Goal: Task Accomplishment & Management: Manage account settings

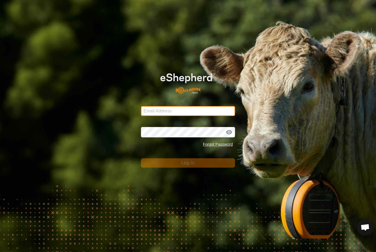
click at [191, 111] on input "Email Address" at bounding box center [188, 111] width 94 height 10
type input "[PERSON_NAME][EMAIL_ADDRESS][PERSON_NAME][DOMAIN_NAME]"
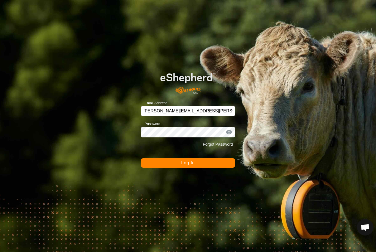
click at [188, 163] on button "Log In" at bounding box center [188, 163] width 94 height 9
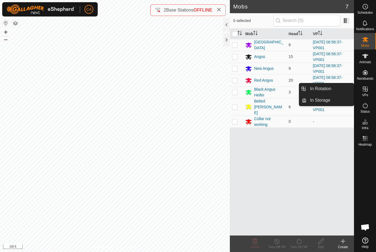
click at [338, 88] on link "In Rotation" at bounding box center [330, 88] width 47 height 11
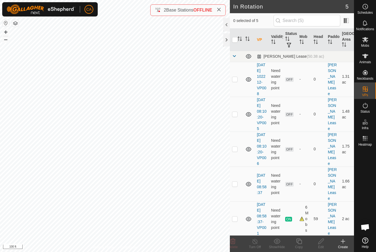
click at [235, 81] on p-checkbox at bounding box center [235, 79] width 6 height 4
click at [238, 239] on delete-svg-icon at bounding box center [233, 241] width 22 height 7
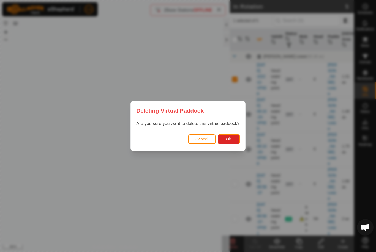
click at [231, 140] on span "Ok" at bounding box center [228, 139] width 5 height 4
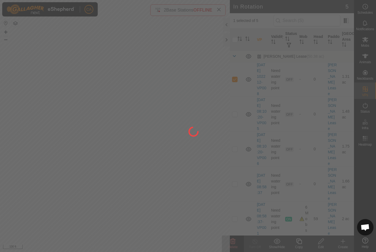
checkbox input "false"
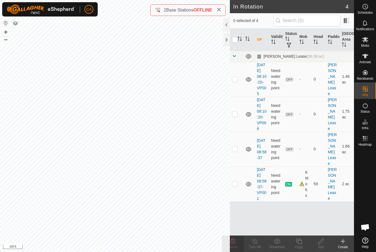
click at [239, 80] on td at bounding box center [236, 79] width 13 height 35
checkbox input "true"
click at [233, 81] on p-checkbox at bounding box center [235, 79] width 6 height 4
checkbox input "false"
click at [240, 123] on td at bounding box center [236, 114] width 13 height 35
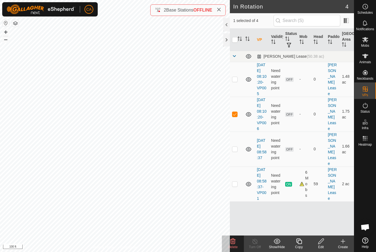
click at [237, 126] on td at bounding box center [236, 114] width 13 height 35
checkbox input "false"
click at [235, 151] on p-checkbox at bounding box center [235, 149] width 6 height 4
click at [237, 151] on p-checkbox at bounding box center [235, 149] width 6 height 4
checkbox input "false"
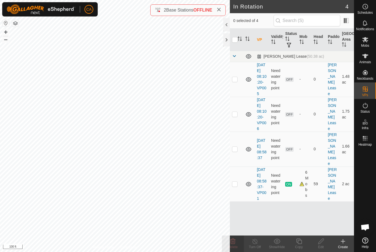
click at [236, 186] on p-checkbox at bounding box center [235, 184] width 6 height 4
checkbox input "true"
